Goal: Complete application form

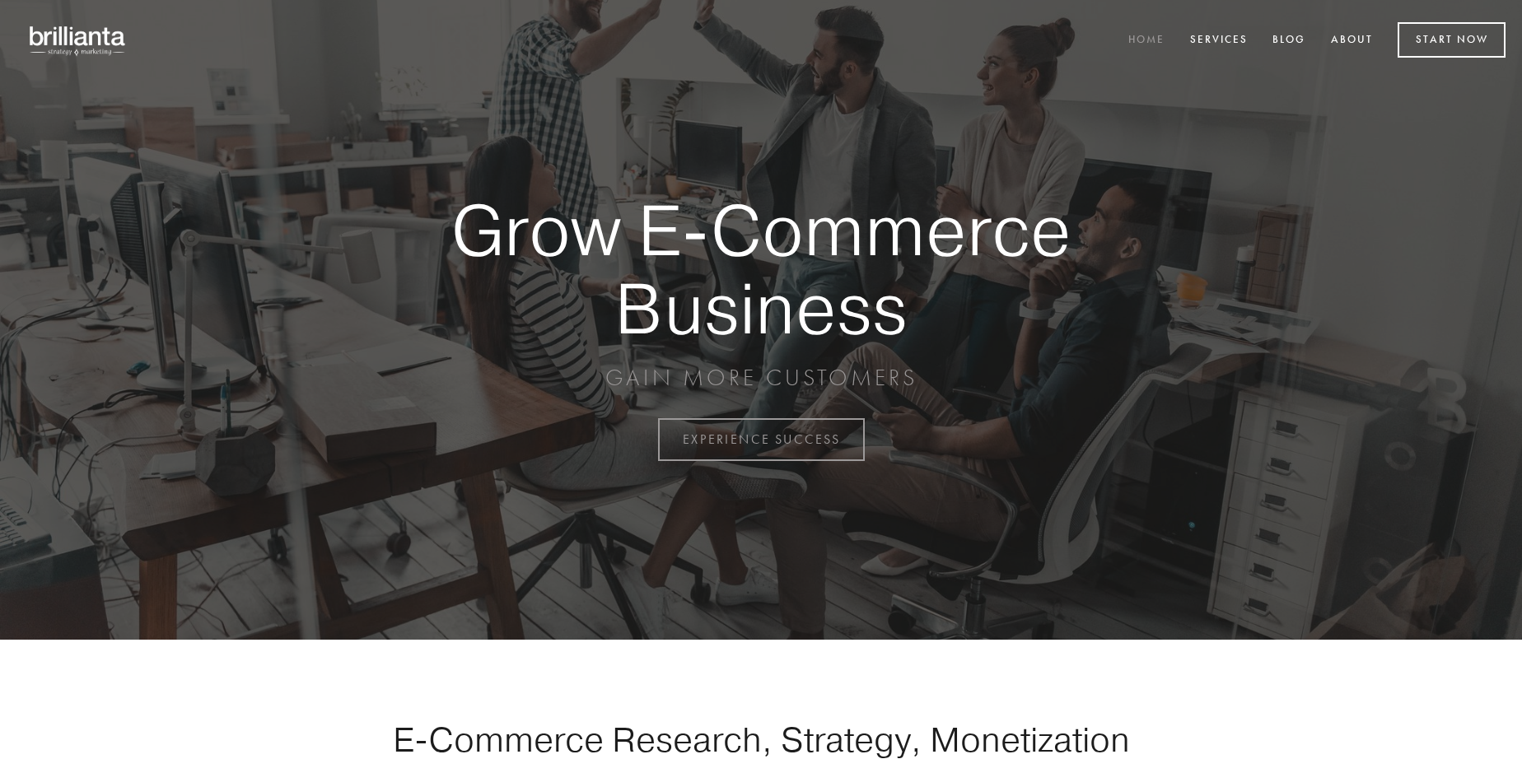
scroll to position [4318, 0]
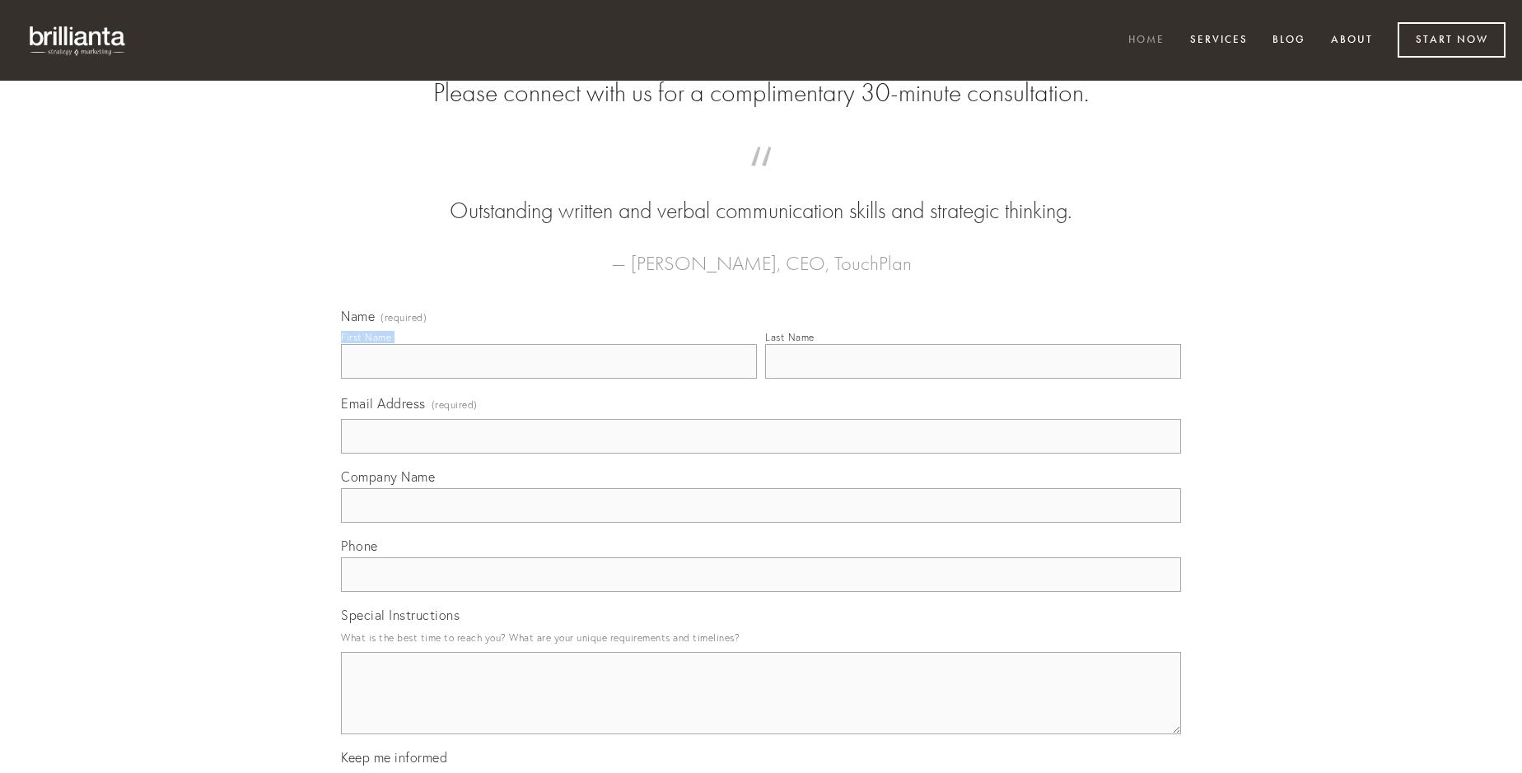
type input "[PERSON_NAME]"
click at [973, 379] on input "Last Name" at bounding box center [973, 361] width 416 height 35
type input "[PERSON_NAME]"
click at [761, 454] on input "Email Address (required)" at bounding box center [761, 436] width 840 height 35
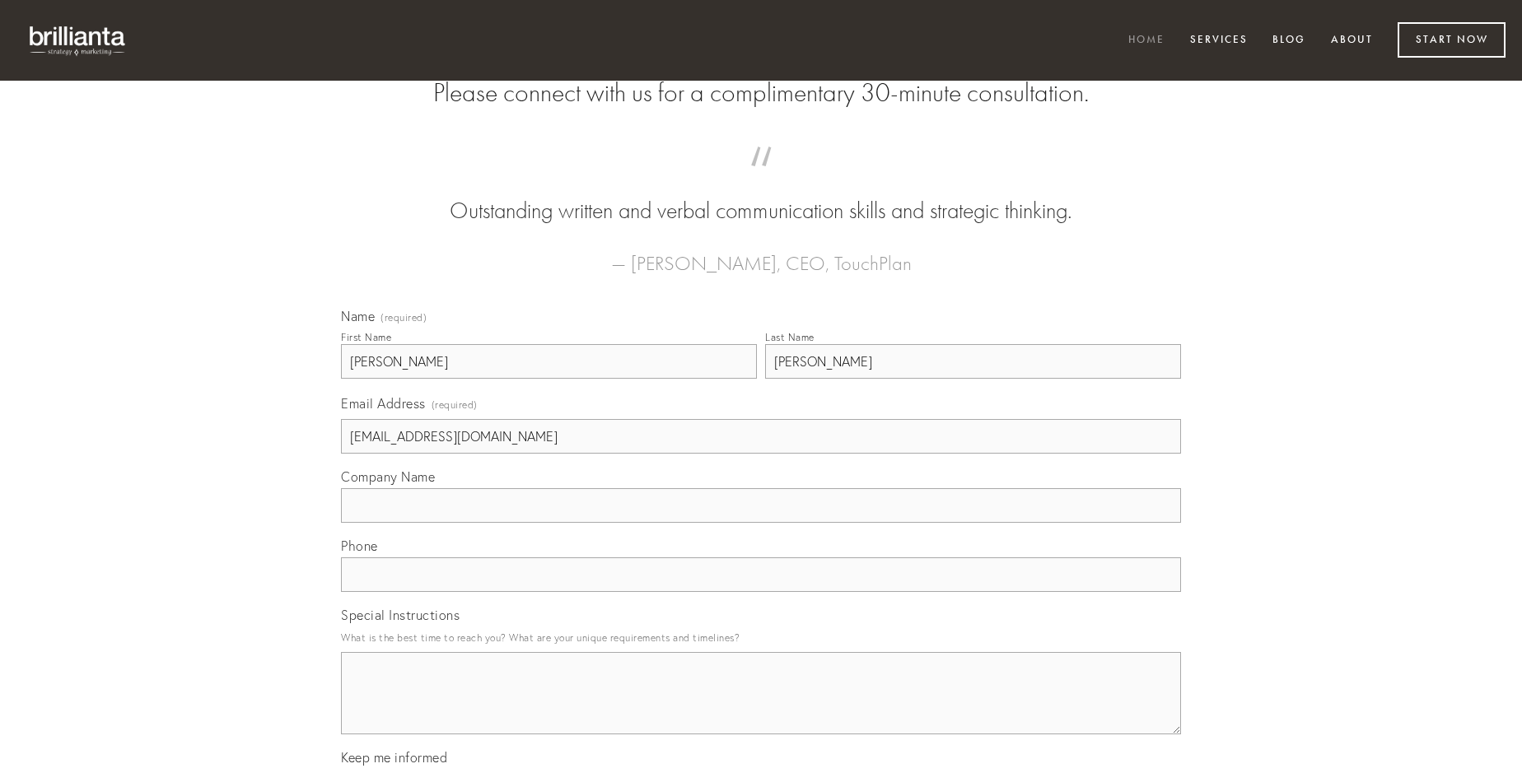
type input "[EMAIL_ADDRESS][DOMAIN_NAME]"
click at [761, 523] on input "Company Name" at bounding box center [761, 505] width 840 height 35
type input "accusamus"
click at [761, 592] on input "text" at bounding box center [761, 575] width 840 height 35
click at [761, 708] on textarea "Special Instructions" at bounding box center [761, 693] width 840 height 82
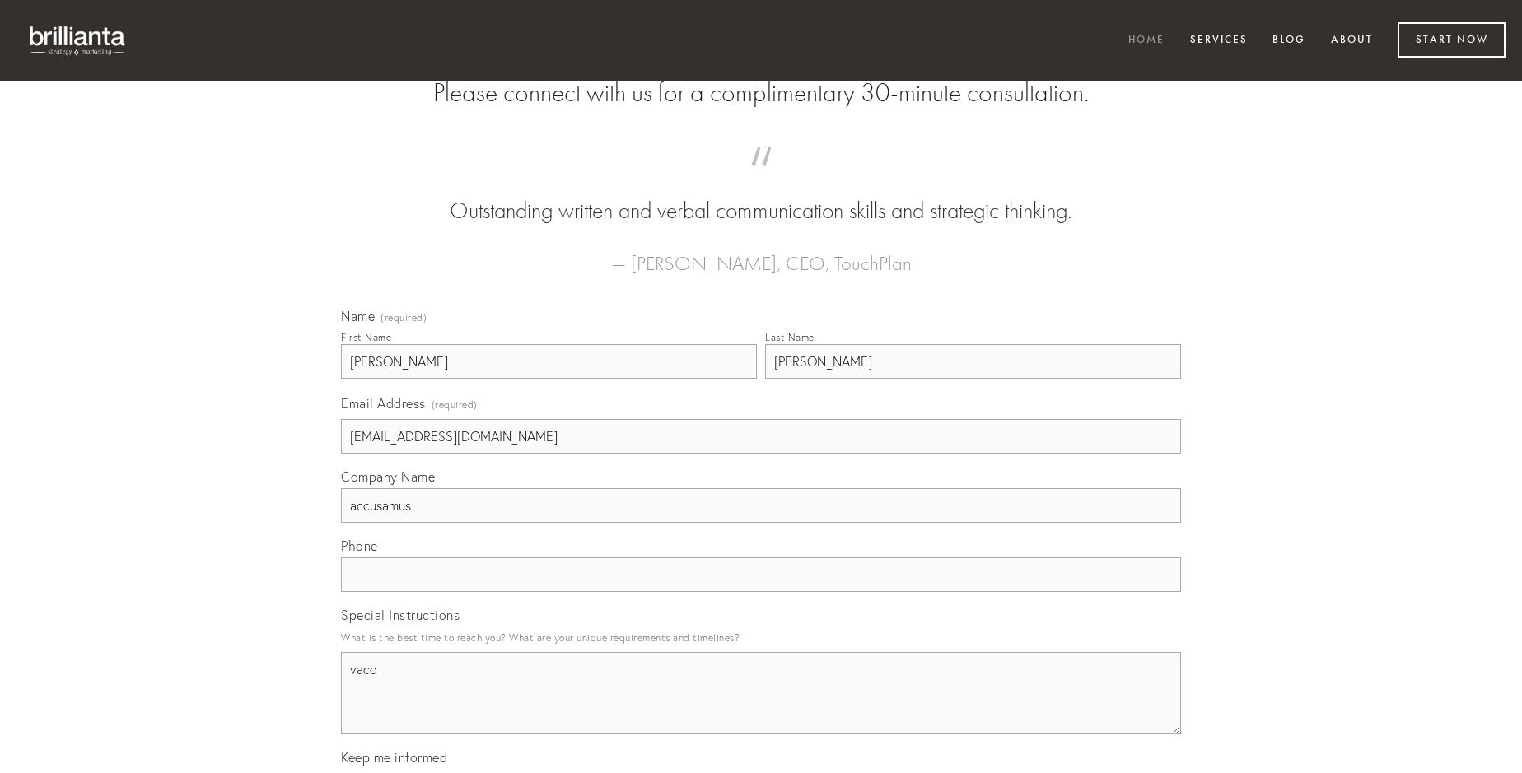
type textarea "vaco"
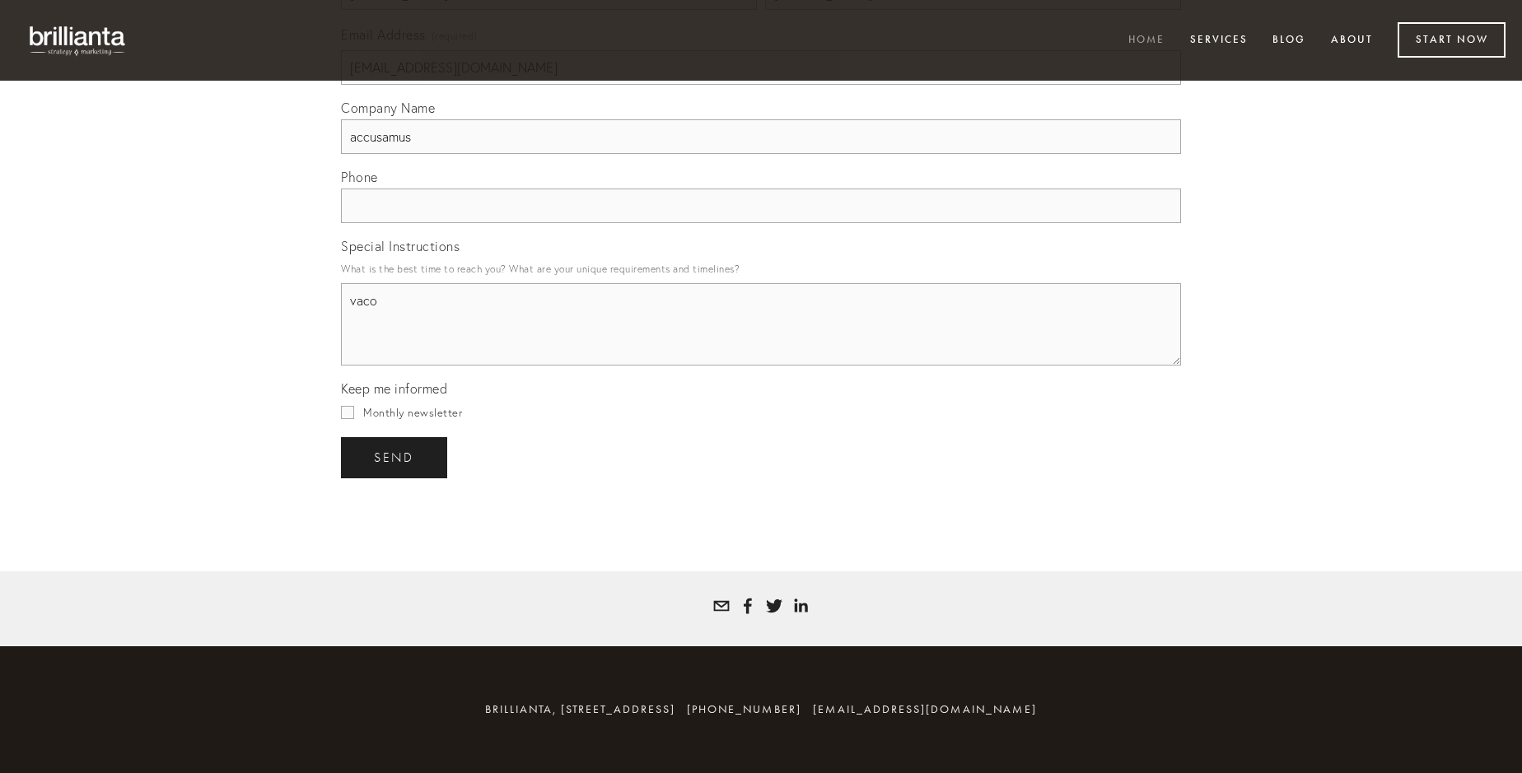
click at [395, 457] on span "send" at bounding box center [394, 458] width 40 height 15
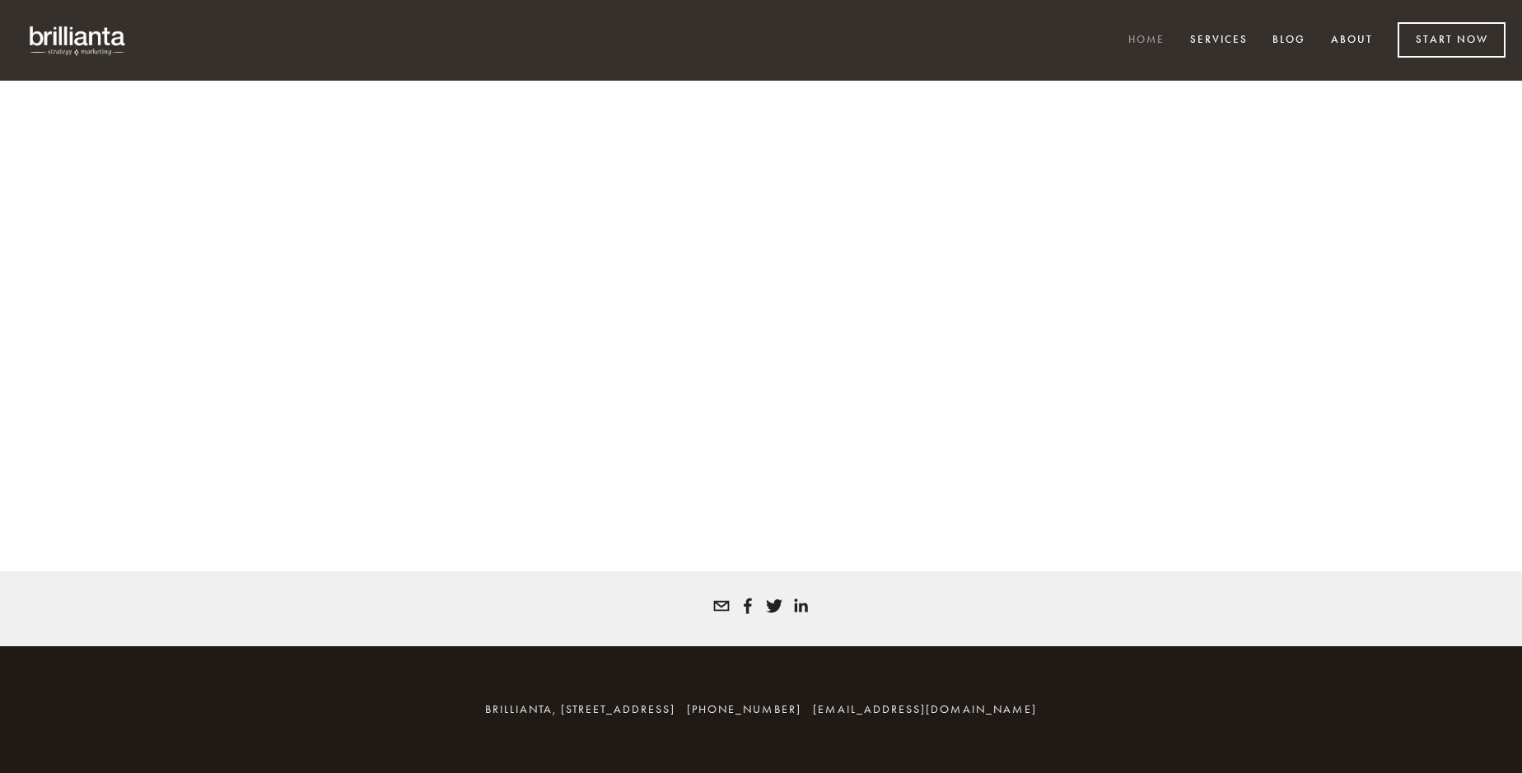
scroll to position [4296, 0]
